Goal: Transaction & Acquisition: Download file/media

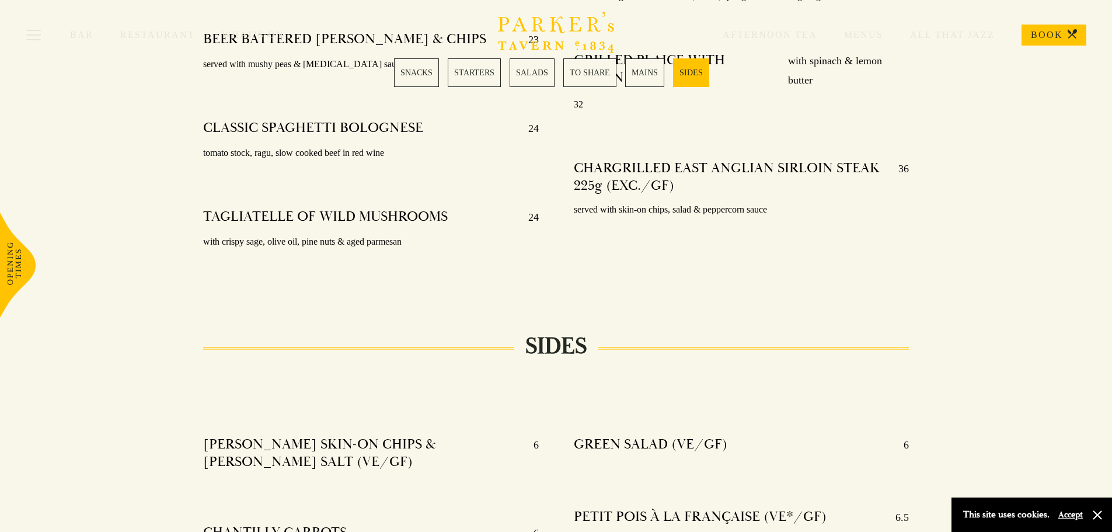
scroll to position [2569, 0]
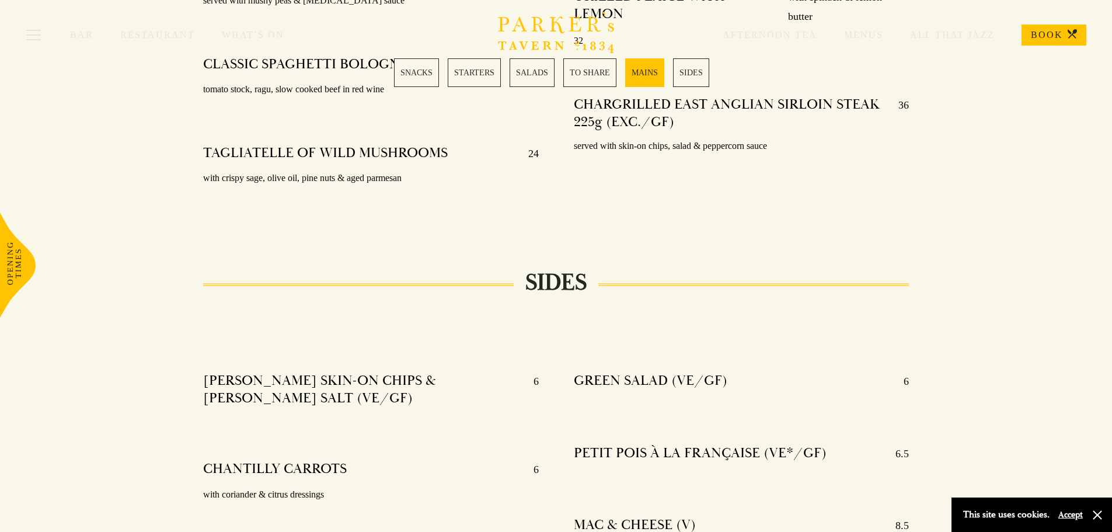
scroll to position [2463, 0]
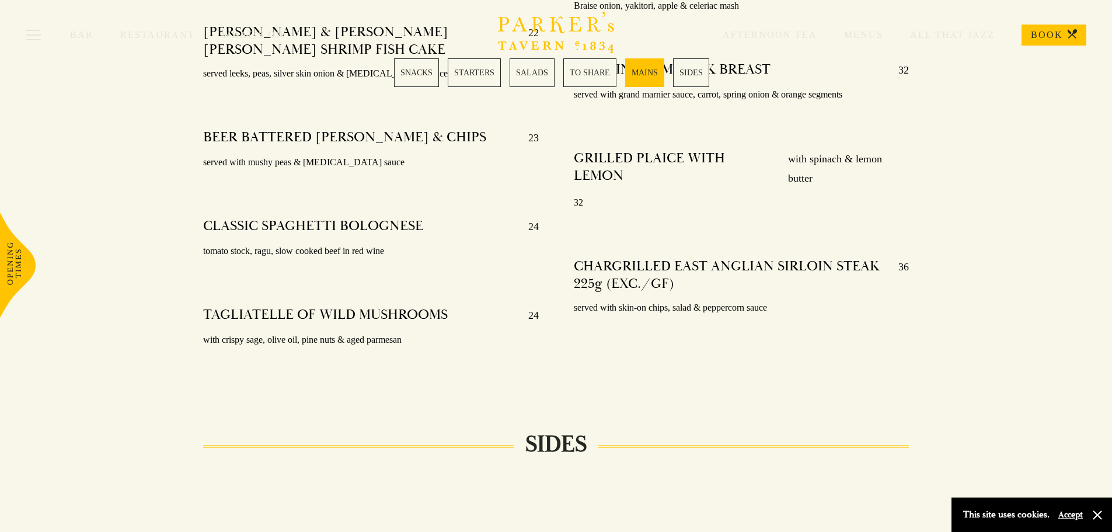
click at [417, 79] on link "SNACKS" at bounding box center [416, 72] width 45 height 29
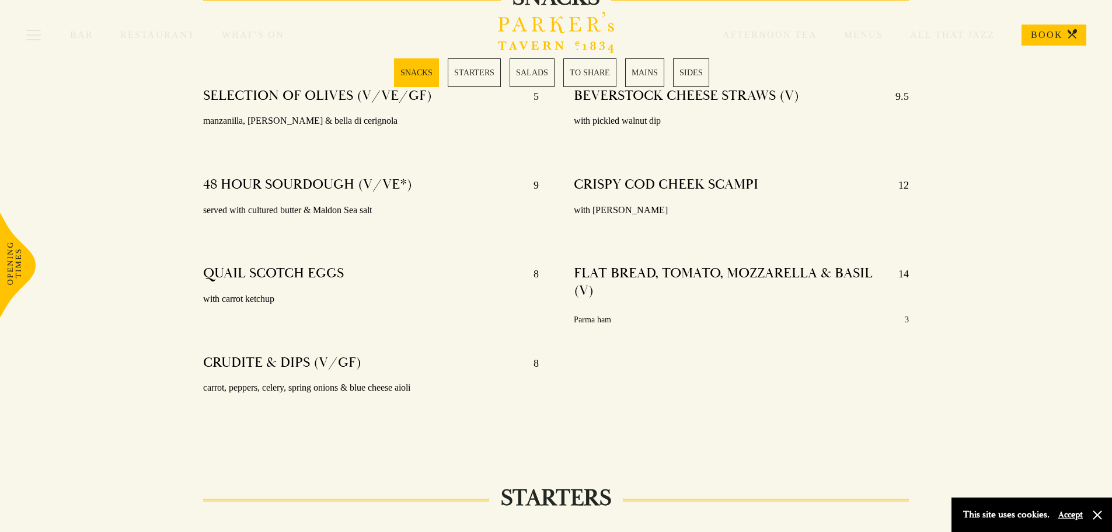
scroll to position [460, 0]
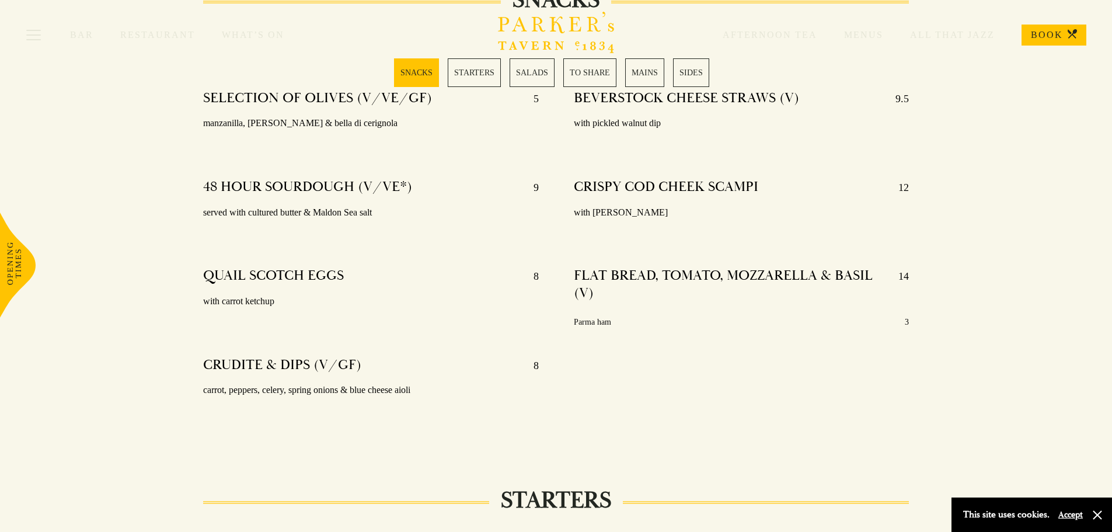
click at [473, 78] on link "STARTERS" at bounding box center [474, 72] width 53 height 29
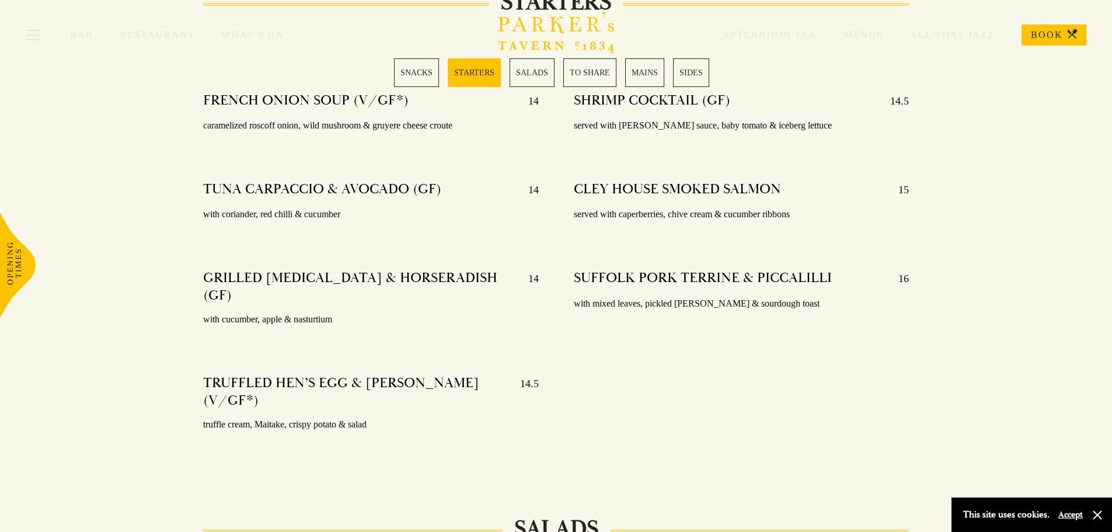
scroll to position [960, 0]
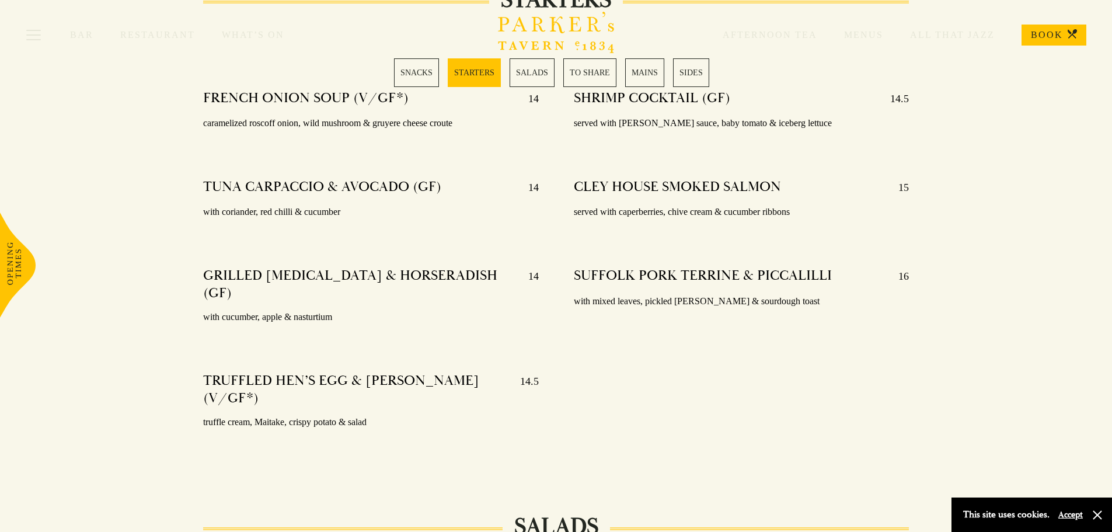
click at [546, 75] on link "SALADS" at bounding box center [532, 72] width 45 height 29
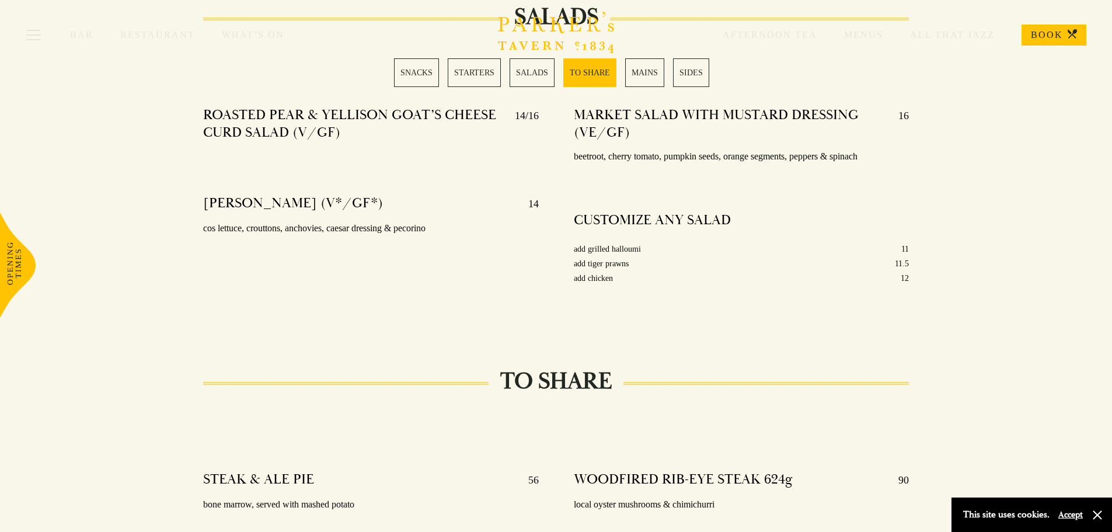
scroll to position [1471, 0]
click at [591, 79] on link "TO SHARE" at bounding box center [589, 72] width 53 height 29
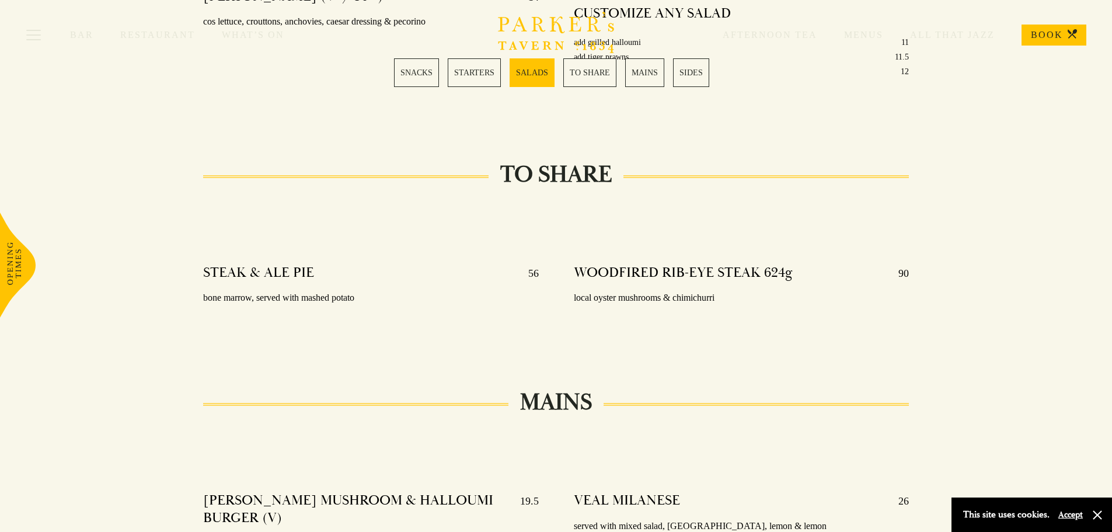
scroll to position [1660, 0]
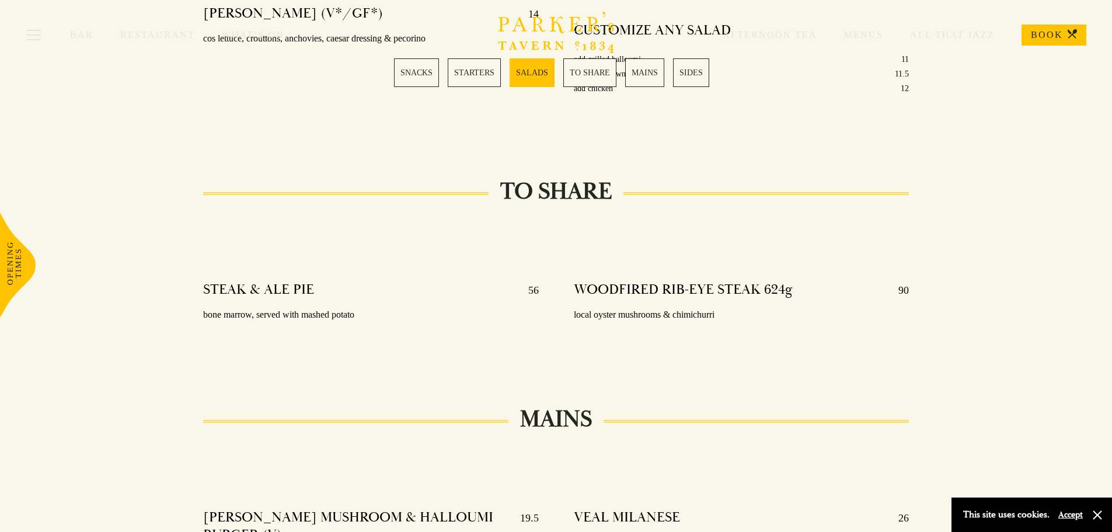
click at [591, 78] on link "TO SHARE" at bounding box center [589, 72] width 53 height 29
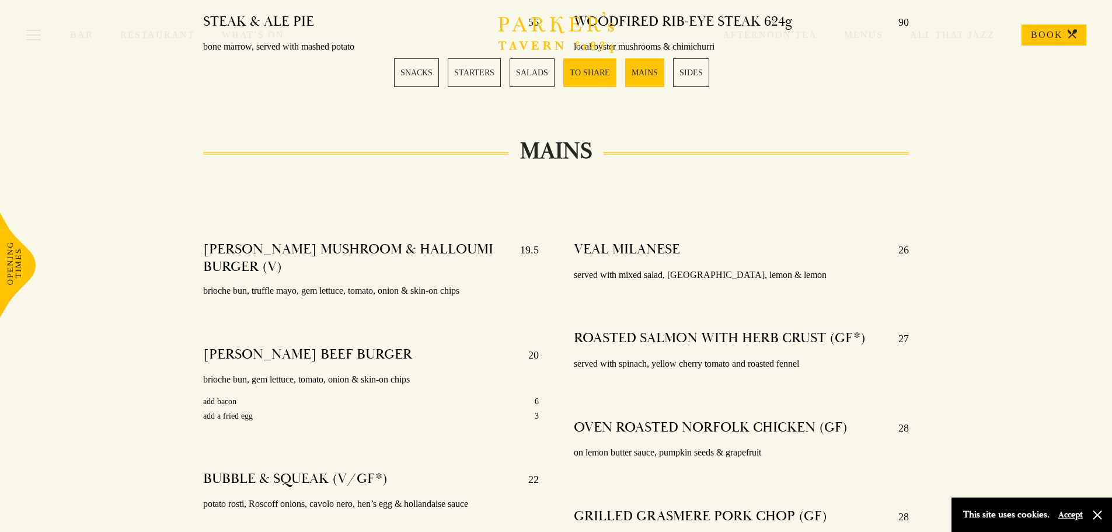
scroll to position [1952, 0]
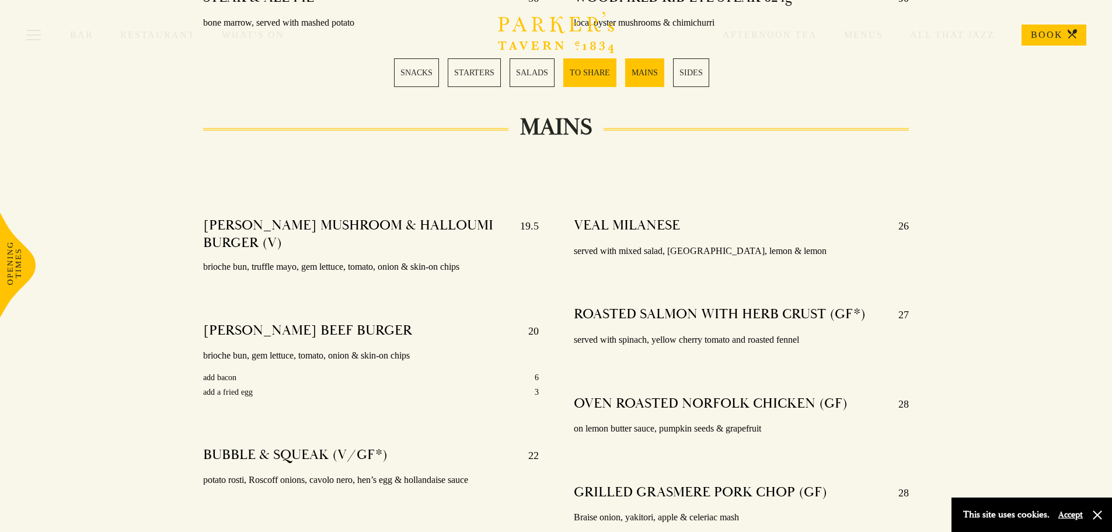
click at [686, 71] on link "SIDES" at bounding box center [691, 72] width 36 height 29
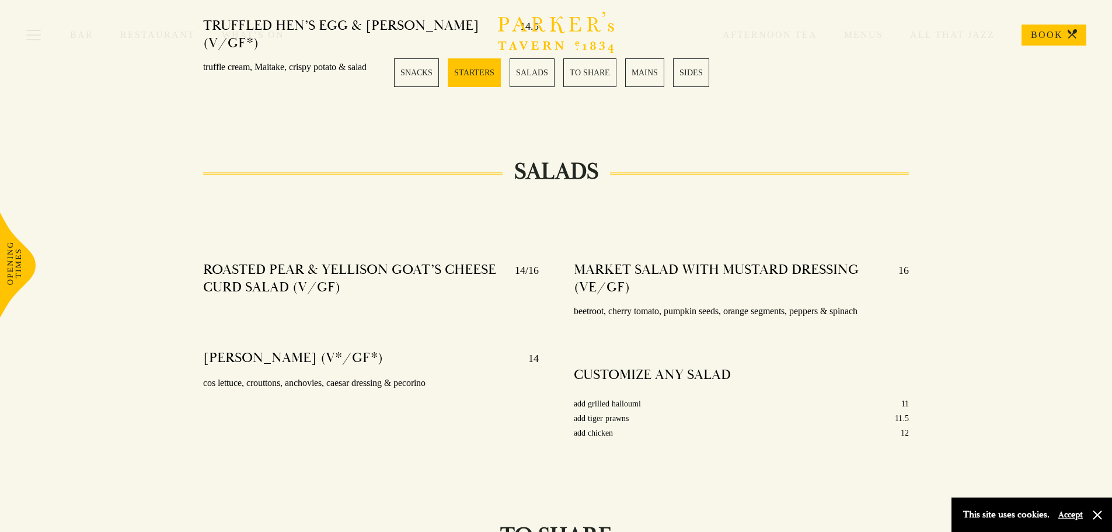
scroll to position [1023, 0]
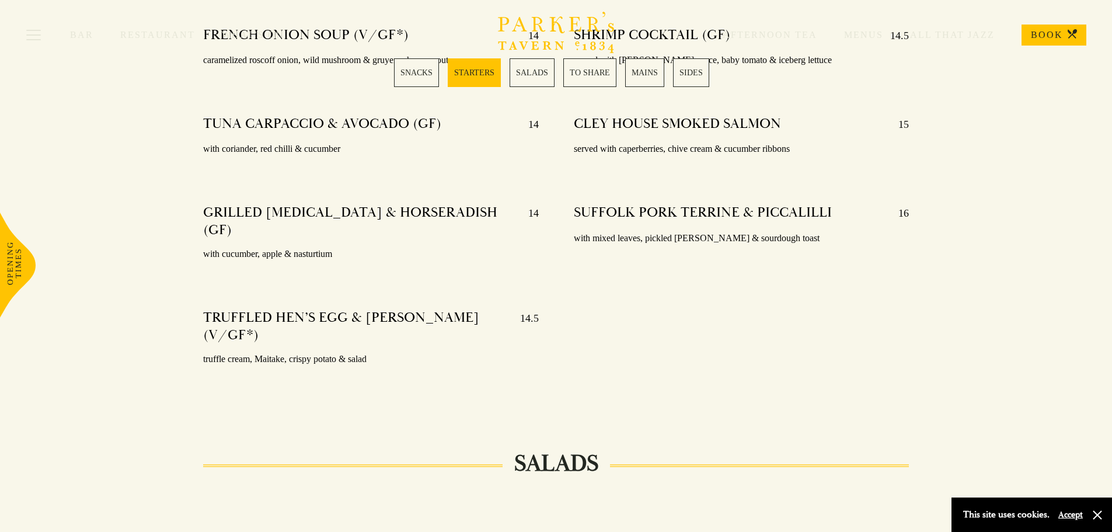
click at [564, 24] on icon "Brasserie Restaurant Cambridge | Parker's Tavern Cambridge Parker's Tavern is a…" at bounding box center [556, 32] width 117 height 41
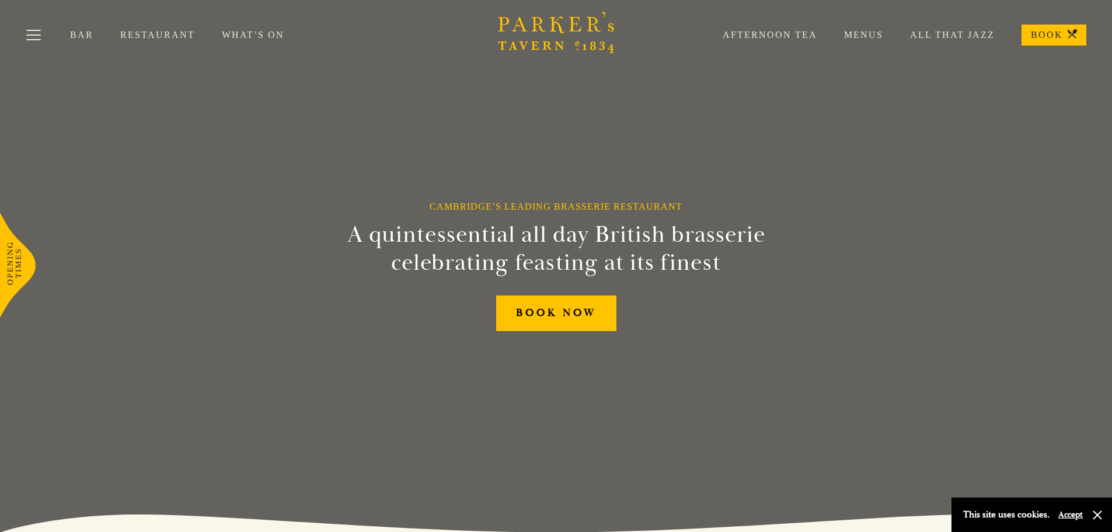
click at [872, 33] on link "Menus" at bounding box center [850, 35] width 66 height 12
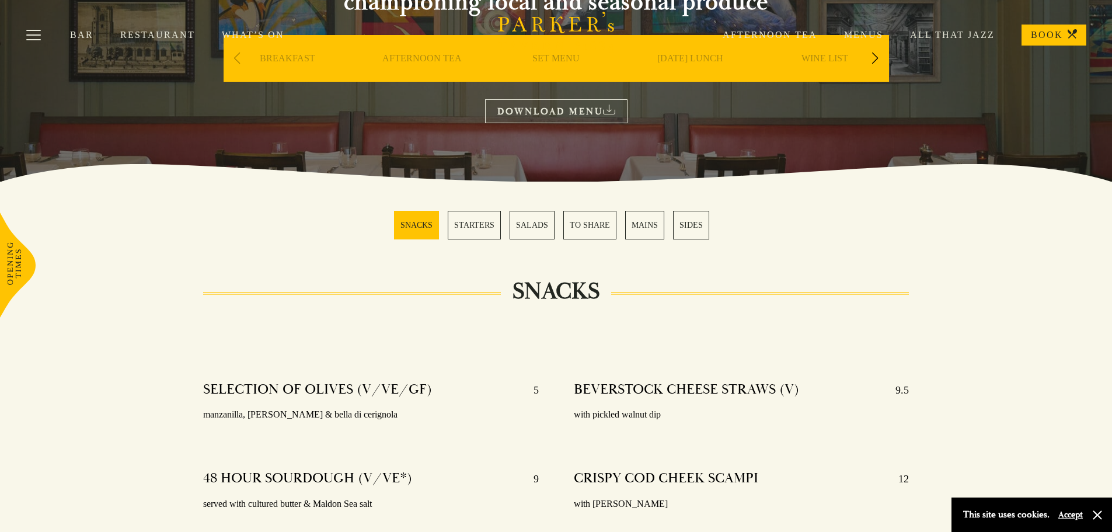
scroll to position [175, 0]
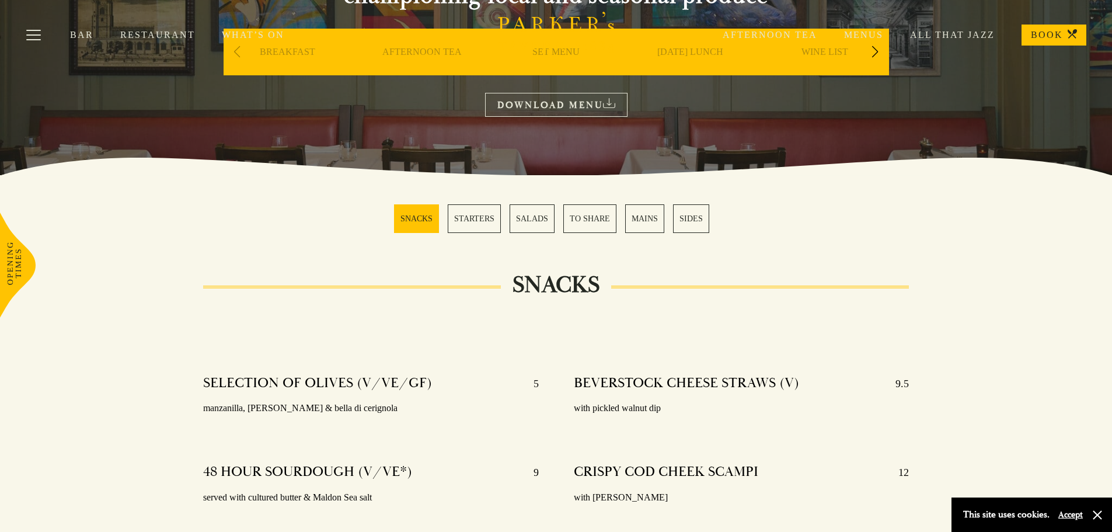
click at [872, 52] on div "Bar Restaurant What’s On Afternoon Tea Menus All That Jazz BOOK" at bounding box center [556, 35] width 1112 height 70
drag, startPoint x: 880, startPoint y: 49, endPoint x: 873, endPoint y: 53, distance: 8.4
click at [878, 52] on div "Bar Restaurant What’s On Afternoon Tea Menus All That Jazz BOOK" at bounding box center [556, 35] width 1112 height 70
click at [873, 53] on div "Bar Restaurant What’s On Afternoon Tea Menus All That Jazz BOOK" at bounding box center [556, 35] width 1112 height 70
click at [876, 53] on div "Bar Restaurant What’s On Afternoon Tea Menus All That Jazz BOOK" at bounding box center [556, 35] width 1112 height 70
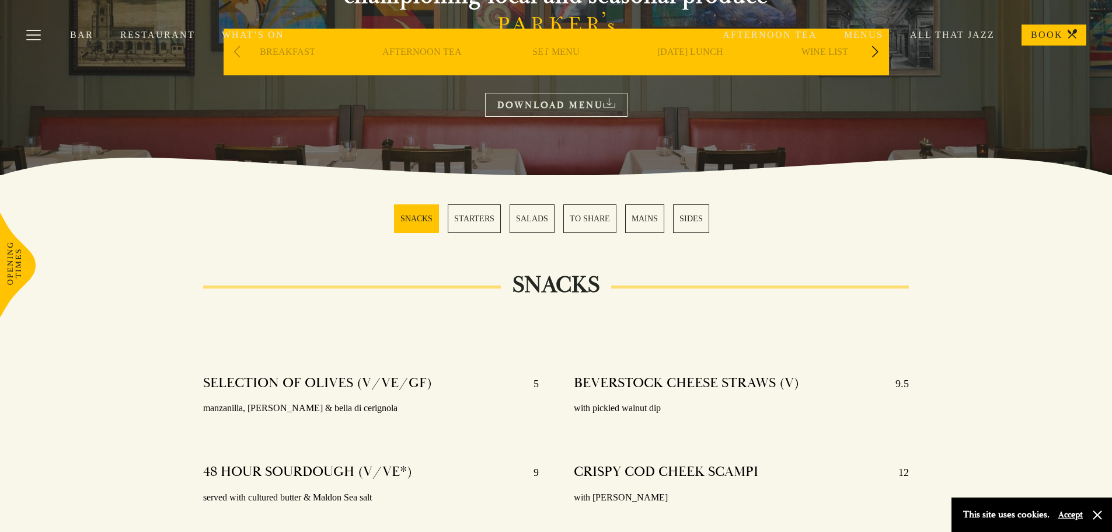
click at [878, 47] on div "Bar Restaurant What’s On Afternoon Tea Menus All That Jazz BOOK" at bounding box center [556, 35] width 1112 height 70
click at [876, 54] on div "Bar Restaurant What’s On Afternoon Tea Menus All That Jazz BOOK" at bounding box center [556, 35] width 1112 height 70
click at [876, 46] on div "Bar Restaurant What’s On Afternoon Tea Menus All That Jazz BOOK" at bounding box center [556, 35] width 1112 height 70
drag, startPoint x: 823, startPoint y: 51, endPoint x: 610, endPoint y: 44, distance: 213.2
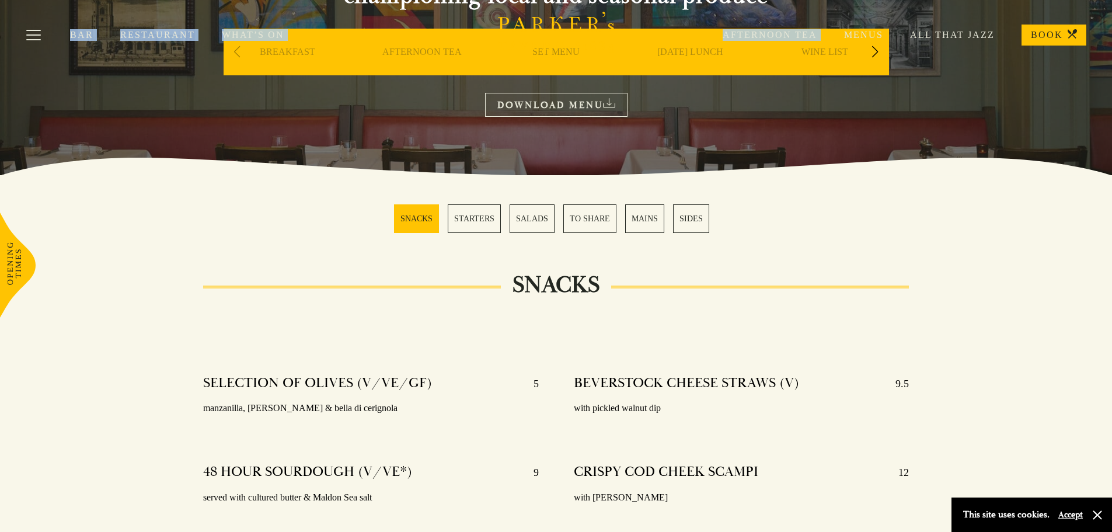
click at [562, 106] on link "DOWNLOAD MENU" at bounding box center [556, 105] width 142 height 24
